Goal: Information Seeking & Learning: Find specific fact

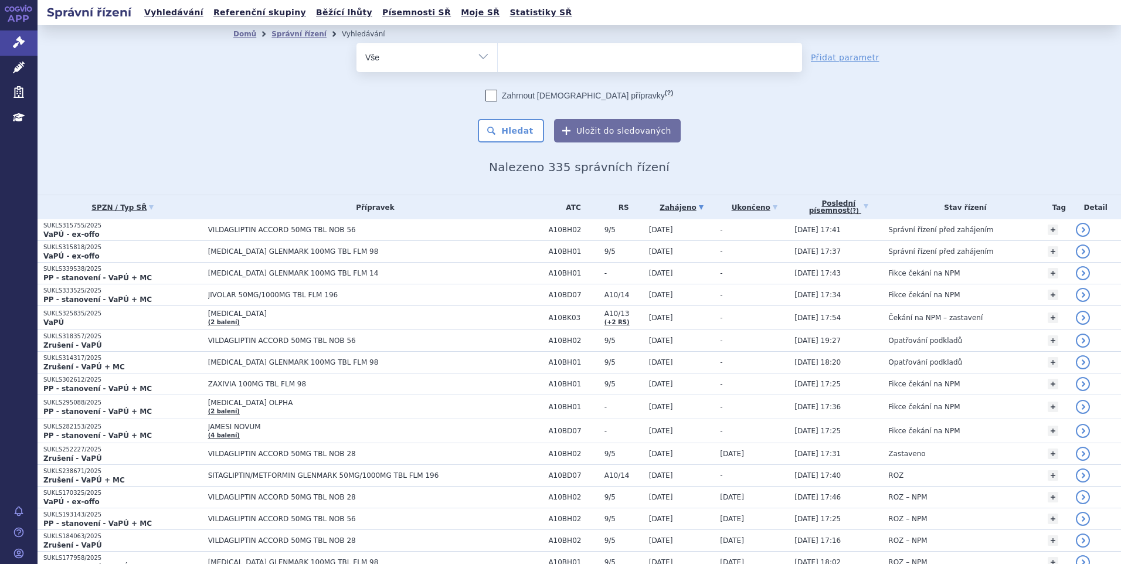
select select
click at [548, 57] on ul at bounding box center [650, 55] width 304 height 25
click at [498, 57] on select "[MEDICAL_DATA] vildagliptin" at bounding box center [497, 56] width 1 height 29
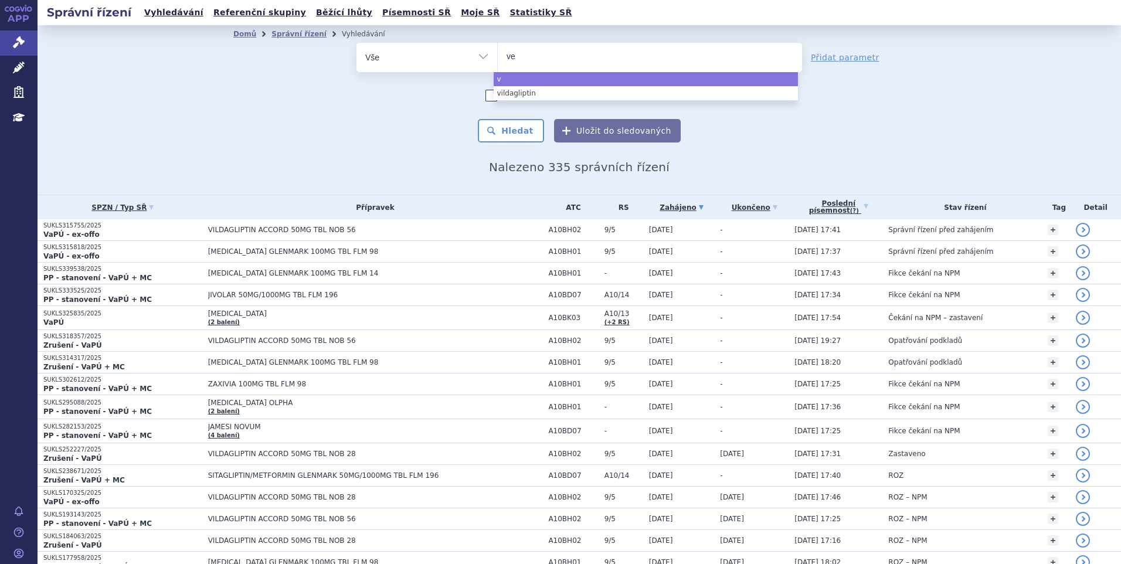
type input "ver"
type input "verz"
type input "verzen"
type input "[MEDICAL_DATA]"
type input "verzenios"
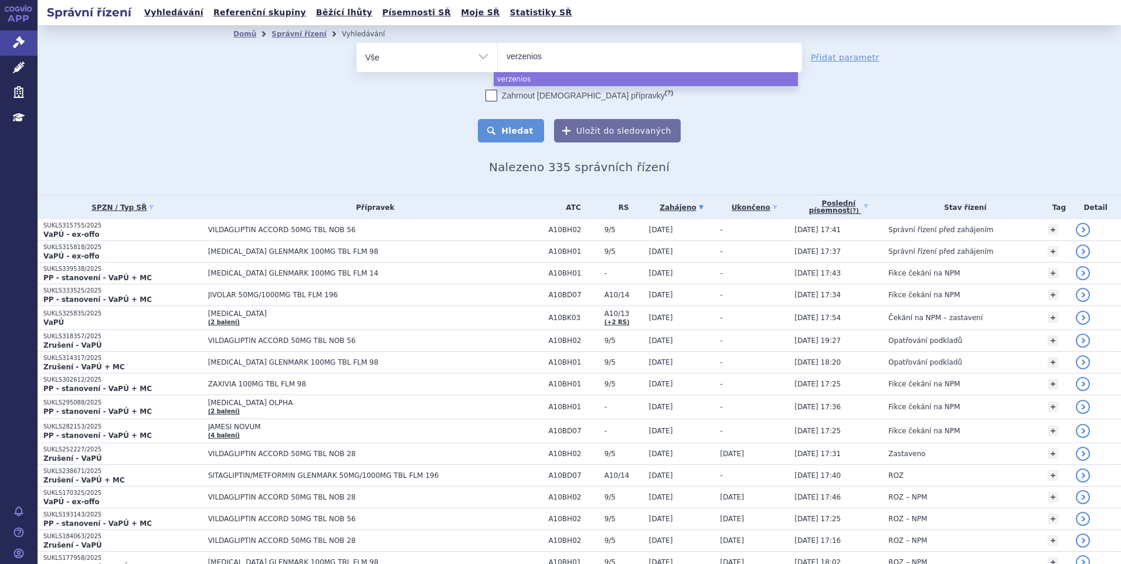
select select "verzenios"
click at [514, 133] on button "Hledat" at bounding box center [511, 130] width 66 height 23
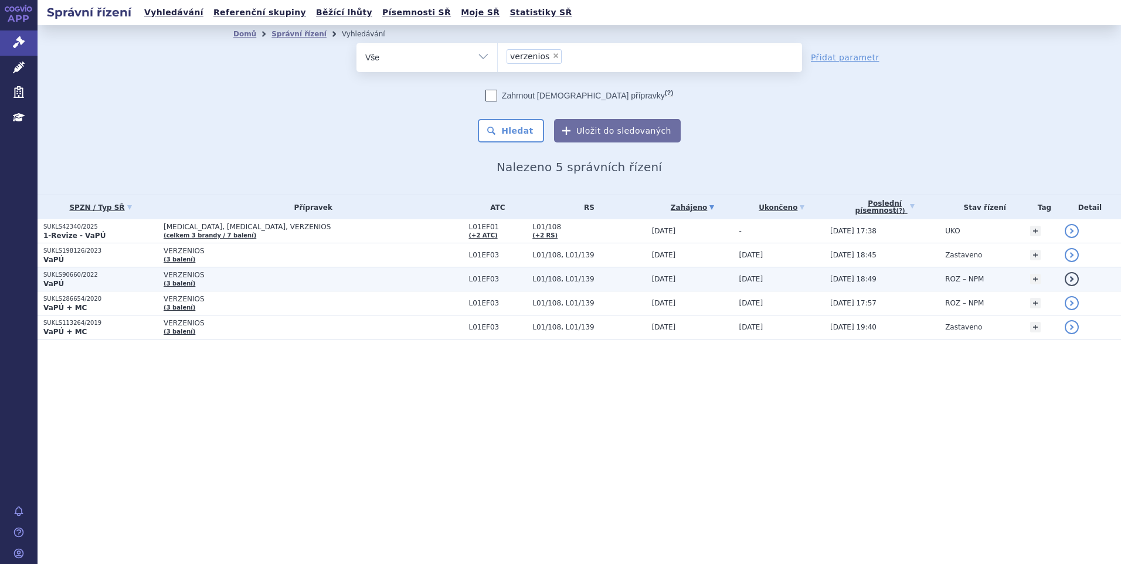
click at [78, 276] on p "SUKLS90660/2022" at bounding box center [100, 275] width 114 height 8
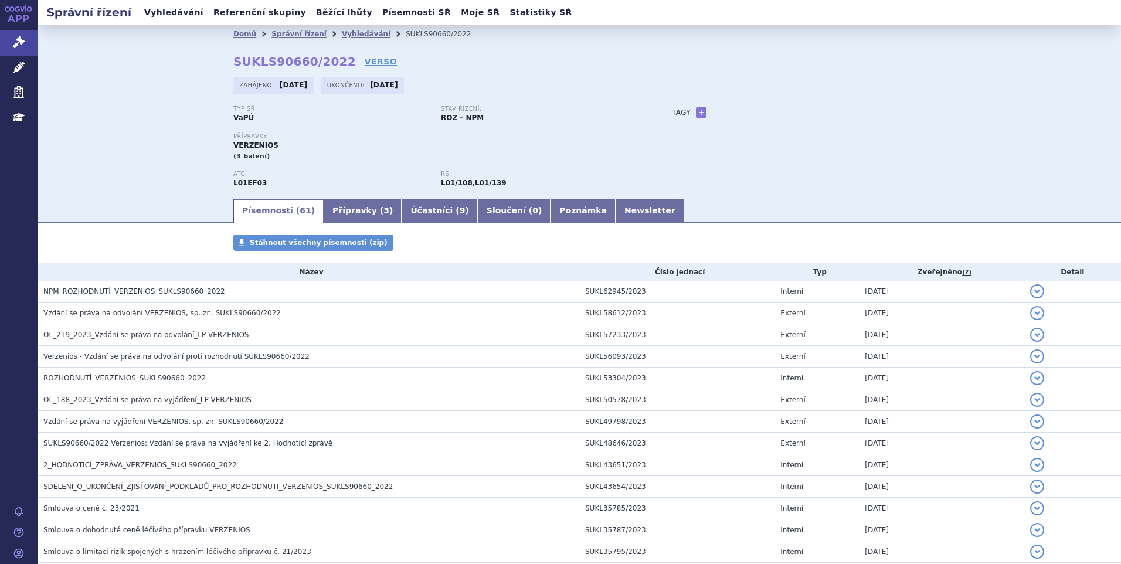
scroll to position [235, 0]
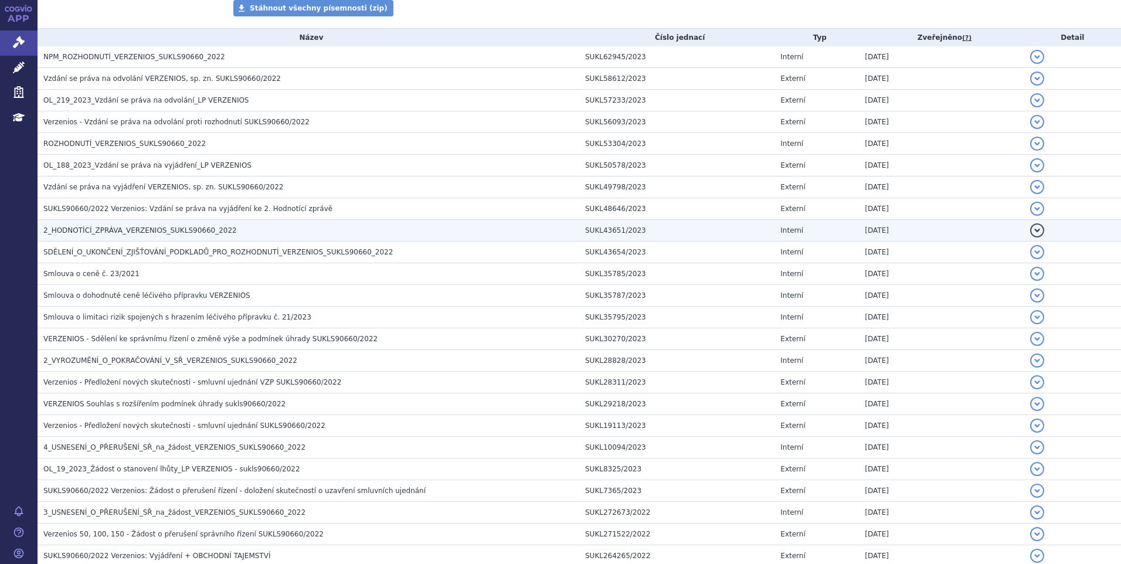
click at [131, 232] on span "2_HODNOTÍCÍ_ZPRÁVA_VERZENIOS_SUKLS90660_2022" at bounding box center [139, 230] width 193 height 8
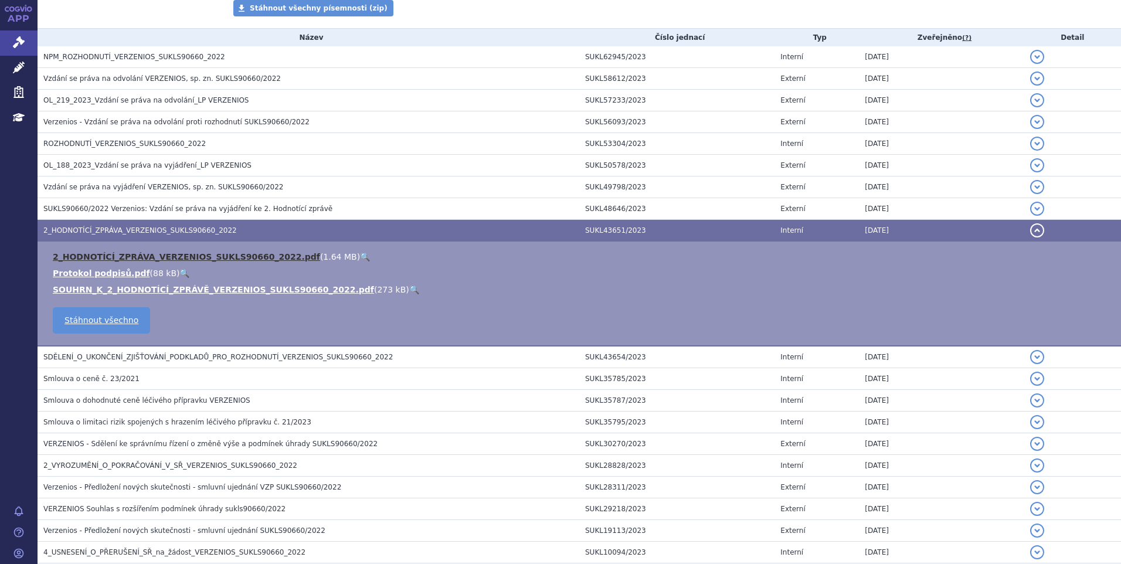
click at [131, 259] on link "2_HODNOTÍCÍ_ZPRÁVA_VERZENIOS_SUKLS90660_2022.pdf" at bounding box center [186, 256] width 267 height 9
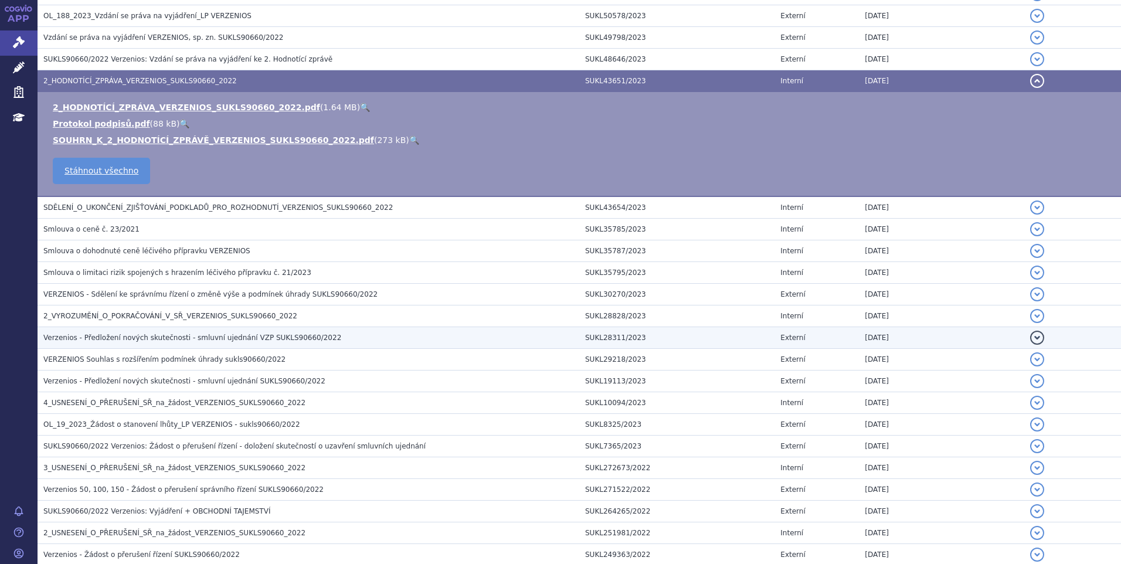
scroll to position [410, 0]
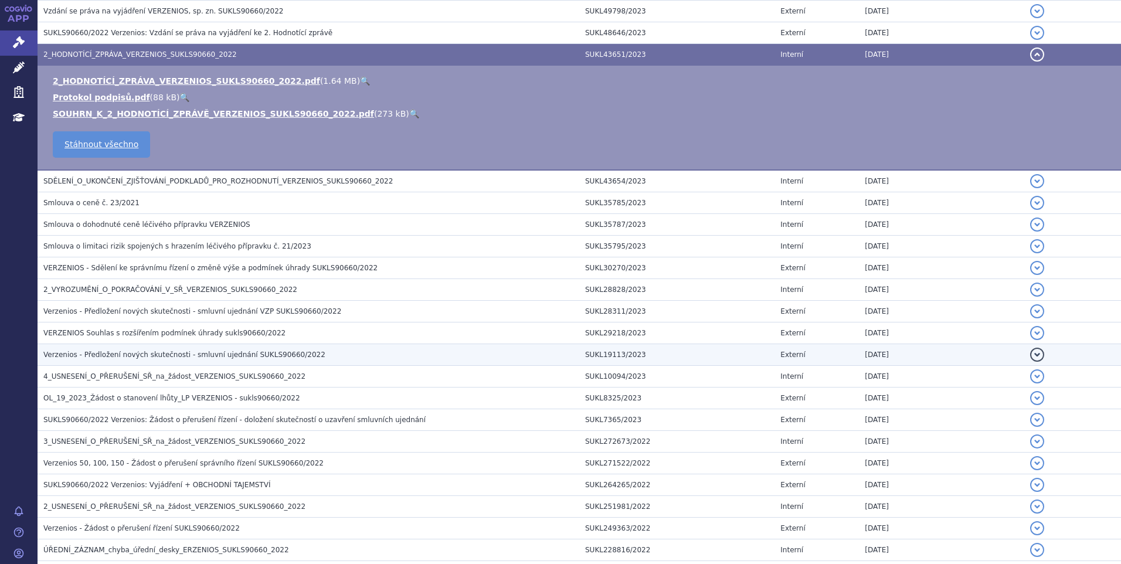
click at [121, 358] on span "Verzenios - Předložení nových skutečnosti - smluvní ujednání SUKLS90660/2022" at bounding box center [184, 355] width 282 height 8
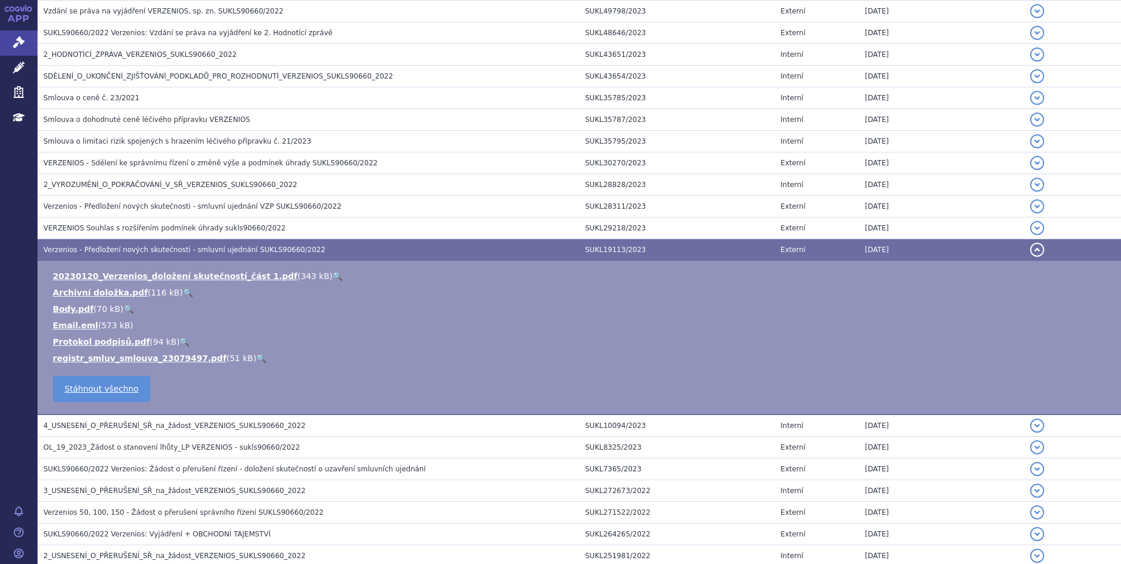
scroll to position [469, 0]
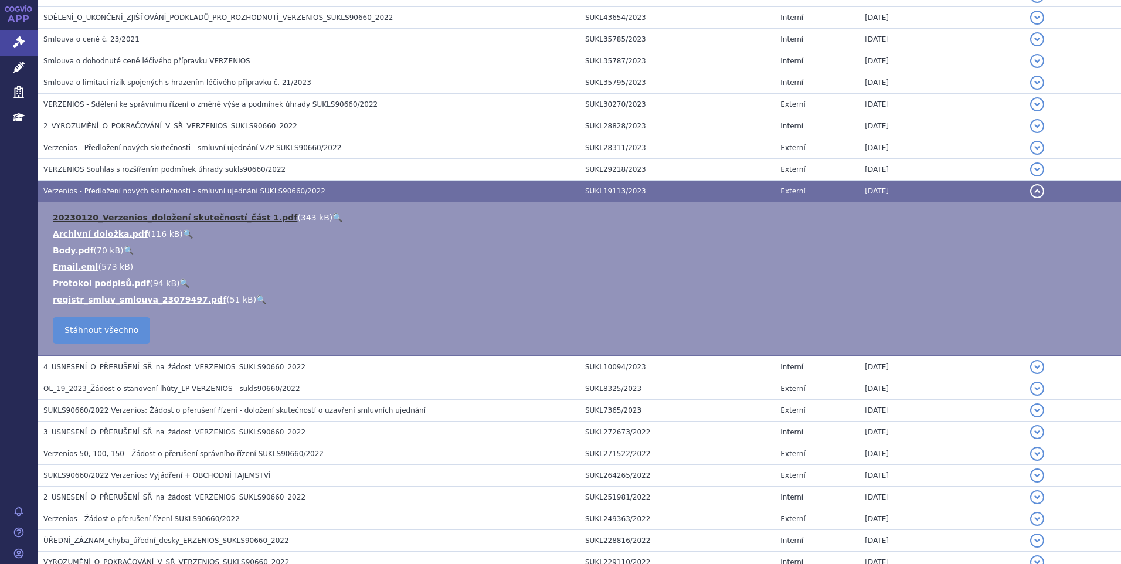
click at [204, 219] on link "20230120_Verzenios_doložení skutečností_část 1.pdf" at bounding box center [175, 217] width 245 height 9
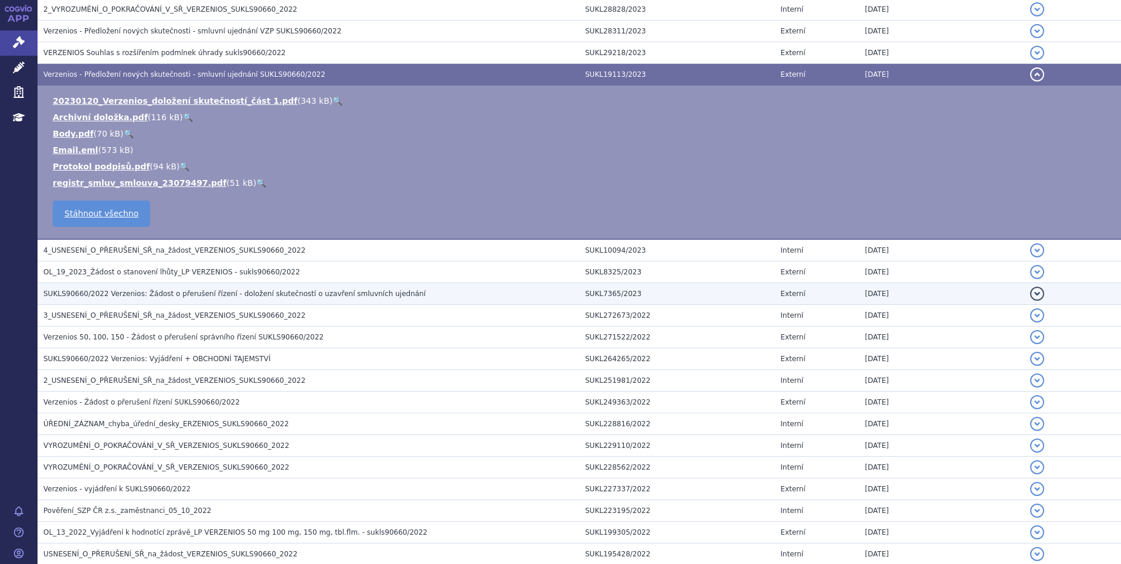
scroll to position [586, 0]
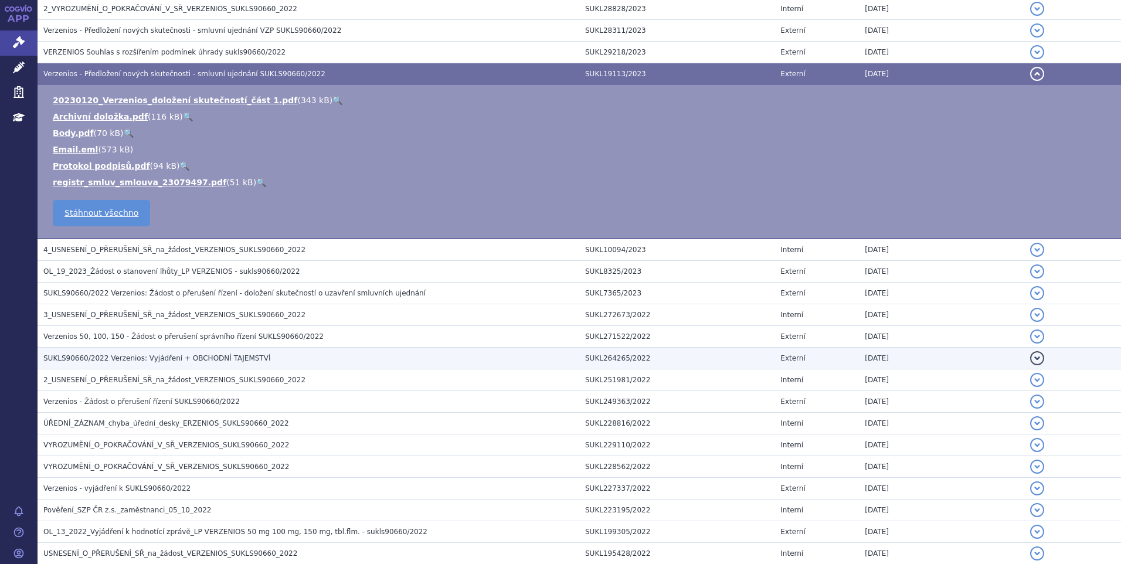
click at [127, 361] on span "SUKLS90660/2022 Verzenios: Vyjádření + OBCHODNÍ TAJEMSTVÍ" at bounding box center [156, 358] width 227 height 8
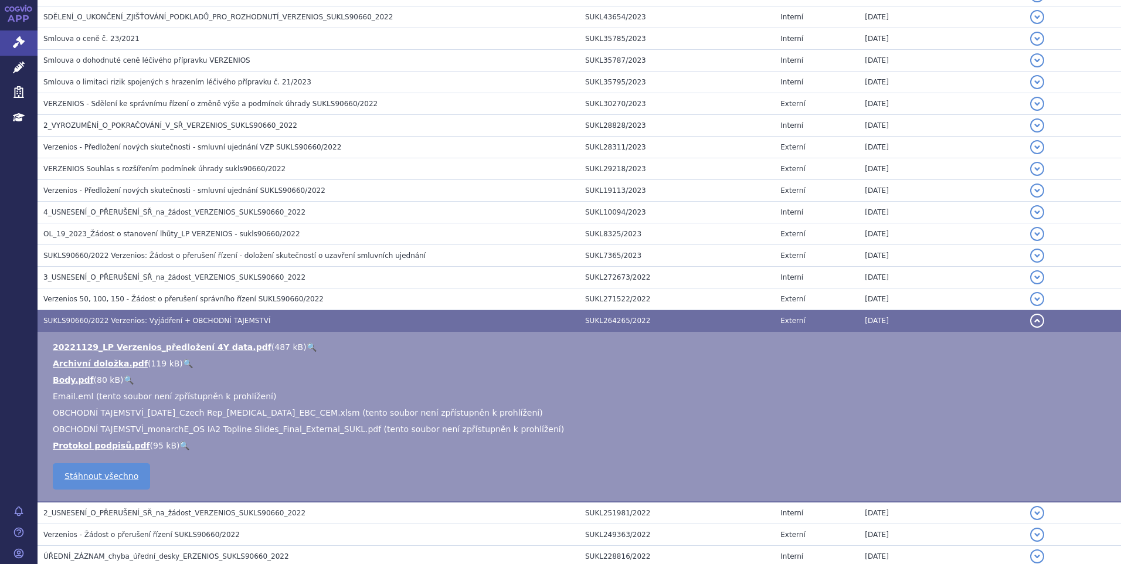
scroll to position [469, 0]
click at [135, 302] on span "Verzenios 50, 100, 150 - Žádost o přerušení správního řízení SUKLS90660/2022" at bounding box center [183, 300] width 280 height 8
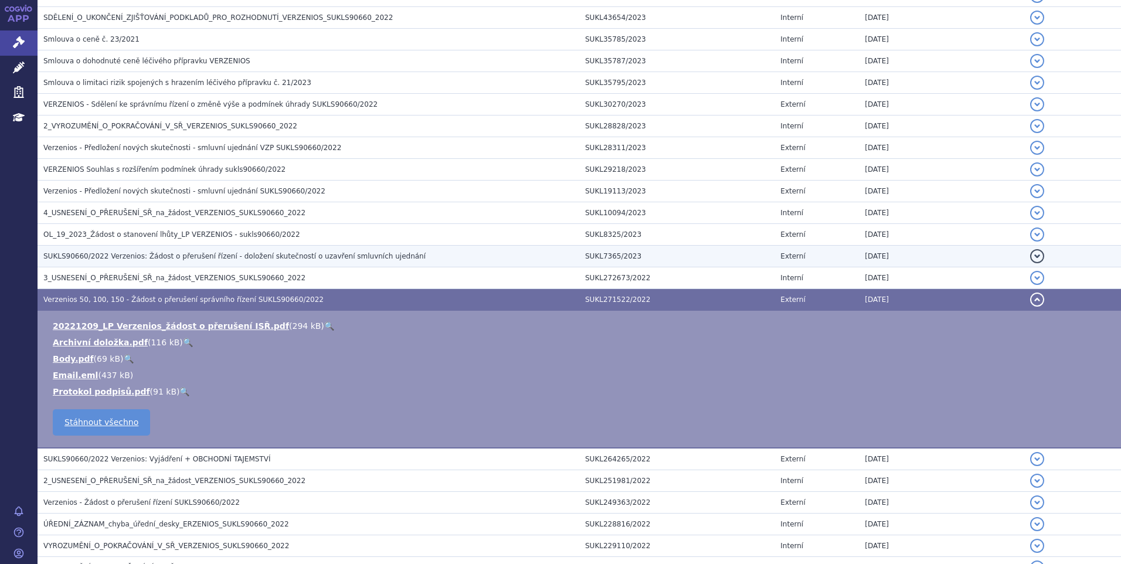
click at [137, 258] on span "SUKLS90660/2022 Verzenios: Žádost o přerušení řízení - doložení skutečností o u…" at bounding box center [234, 256] width 382 height 8
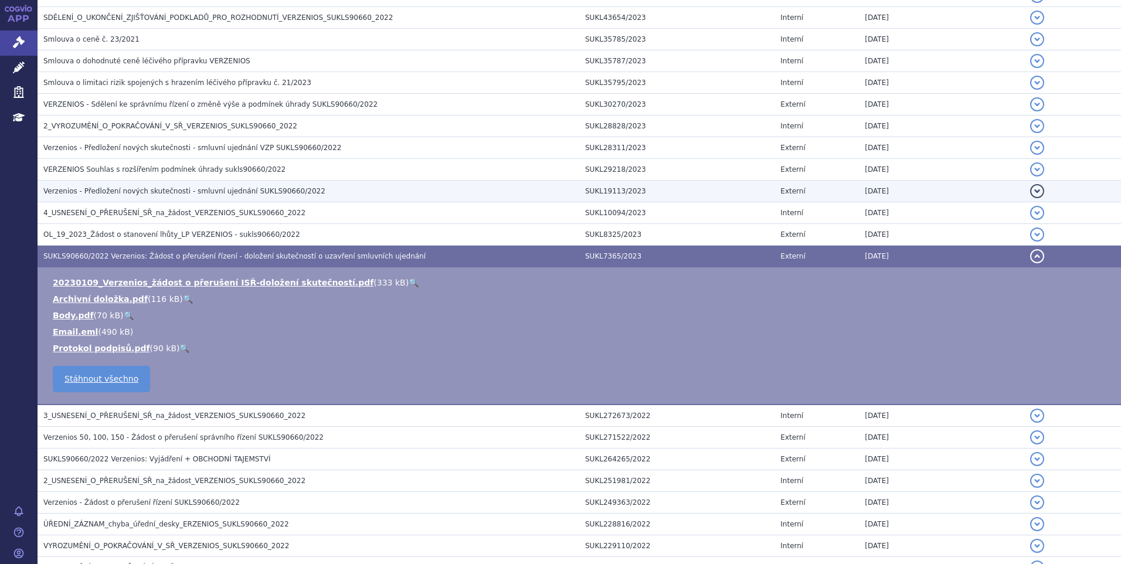
click at [140, 192] on span "Verzenios - Předložení nových skutečnosti - smluvní ujednání SUKLS90660/2022" at bounding box center [184, 191] width 282 height 8
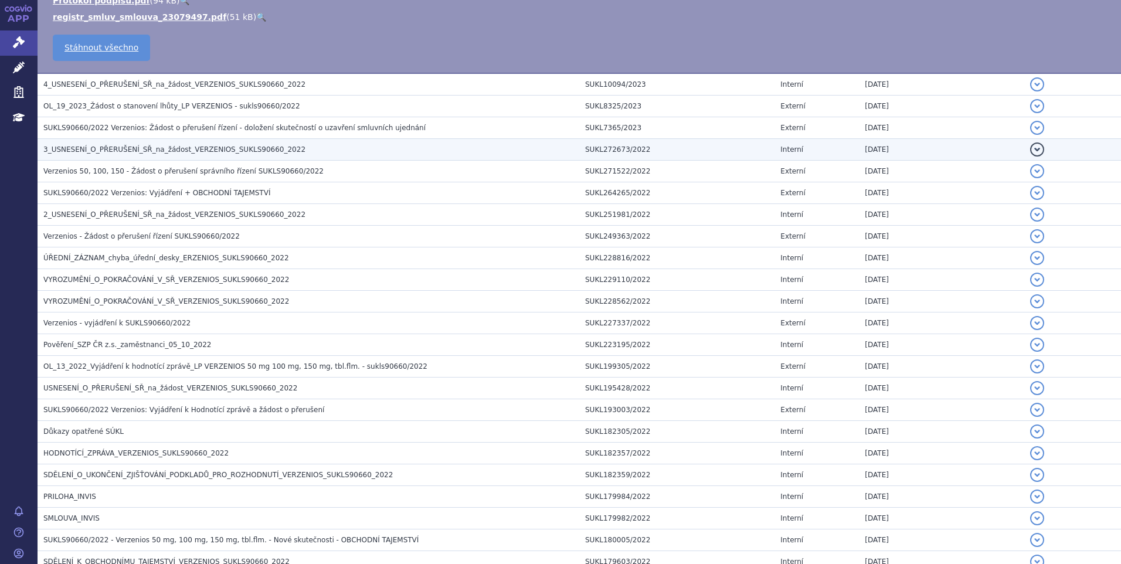
scroll to position [762, 0]
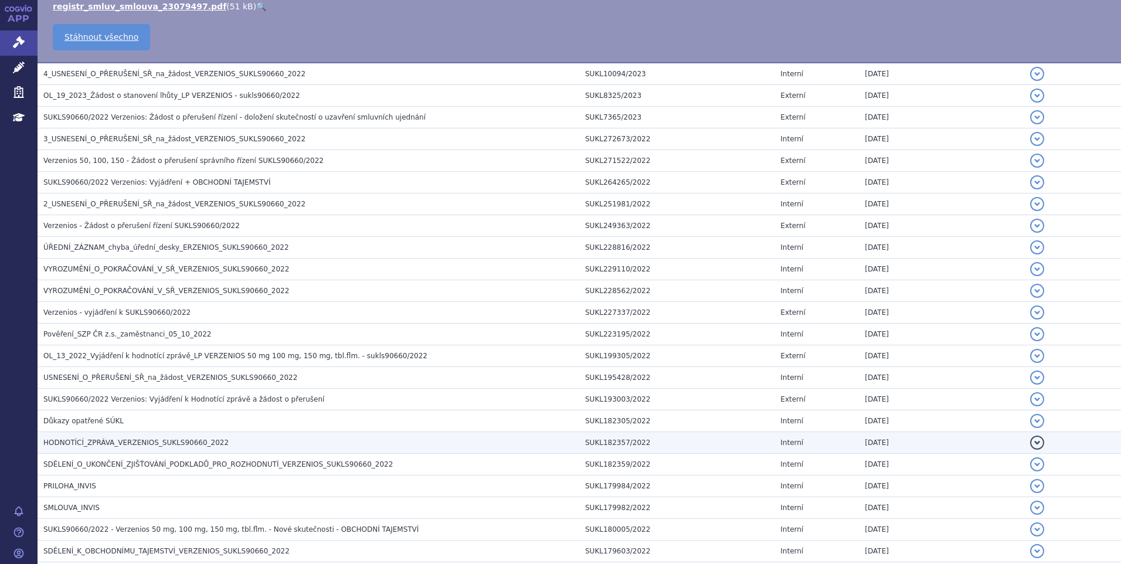
click at [108, 447] on span "HODNOTÍCÍ_ZPRÁVA_VERZENIOS_SUKLS90660_2022" at bounding box center [135, 443] width 185 height 8
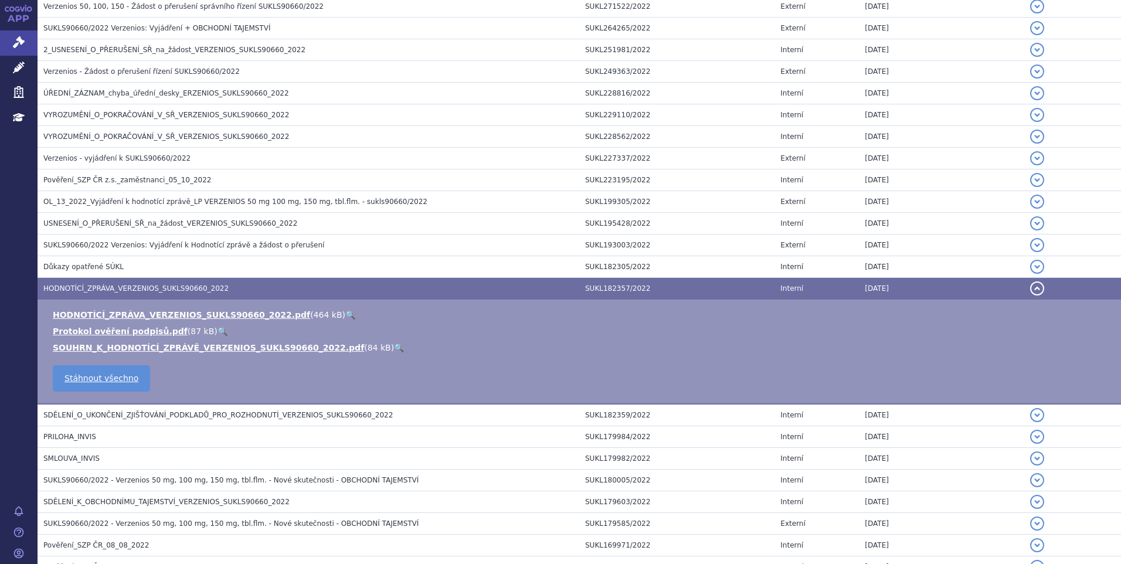
scroll to position [609, 0]
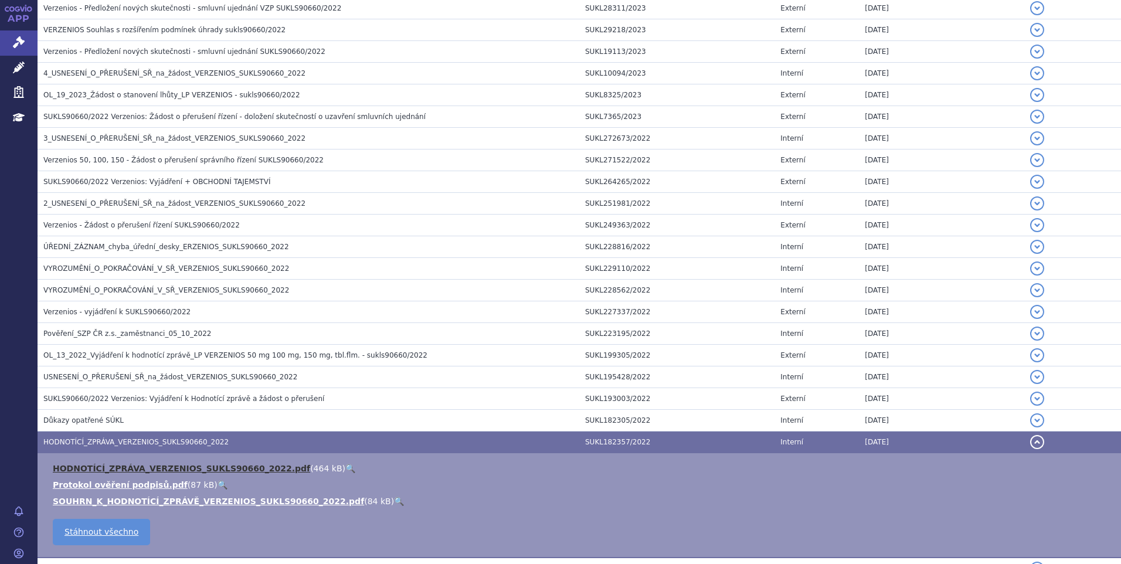
click at [116, 470] on link "HODNOTÍCÍ_ZPRÁVA_VERZENIOS_SUKLS90660_2022.pdf" at bounding box center [181, 468] width 257 height 9
